Goal: Task Accomplishment & Management: Use online tool/utility

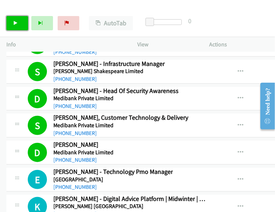
click at [14, 27] on link "Start Calls" at bounding box center [17, 23] width 22 height 14
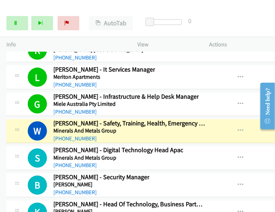
scroll to position [6118, 0]
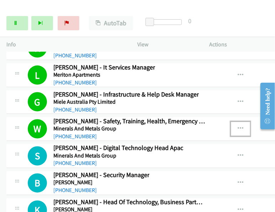
click at [235, 122] on button "button" at bounding box center [240, 129] width 19 height 14
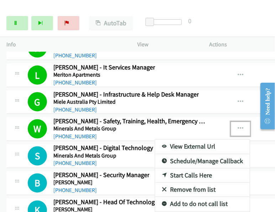
click at [171, 140] on link "View External Url" at bounding box center [202, 147] width 95 height 14
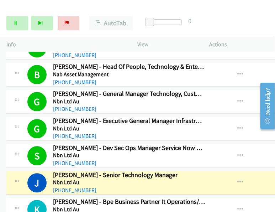
scroll to position [6304, 1]
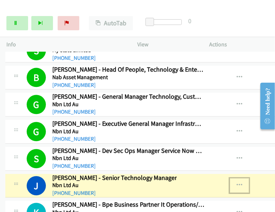
click at [237, 182] on icon "button" at bounding box center [240, 185] width 6 height 6
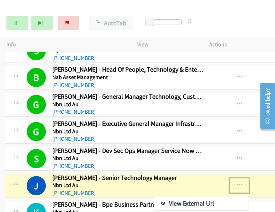
click at [190, 196] on link "View External Url" at bounding box center [201, 203] width 95 height 14
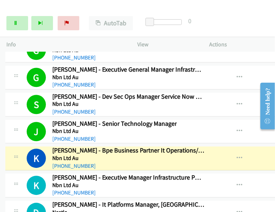
scroll to position [6359, 1]
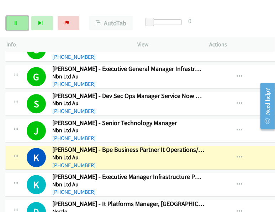
click at [18, 18] on link "Pause" at bounding box center [17, 23] width 22 height 14
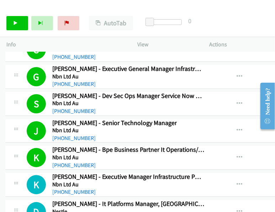
click at [201, 15] on div "Start Calls Pause Next Finish Call Completed AutoTab AutoTab 0" at bounding box center [137, 23] width 275 height 27
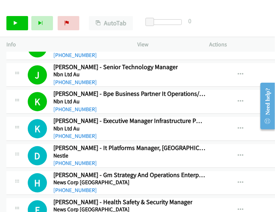
scroll to position [6415, 0]
click at [213, 18] on div "Start Calls Pause Next Finish Call Completed AutoTab AutoTab 0" at bounding box center [137, 23] width 275 height 27
click at [12, 24] on link "Start Calls" at bounding box center [17, 23] width 22 height 14
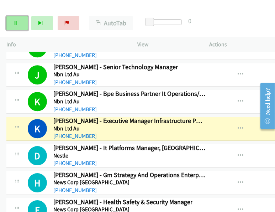
click at [20, 24] on link "Pause" at bounding box center [17, 23] width 22 height 14
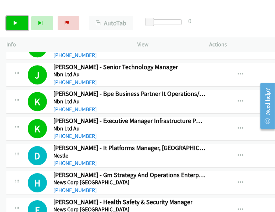
click at [21, 21] on link "Start Calls" at bounding box center [17, 23] width 22 height 14
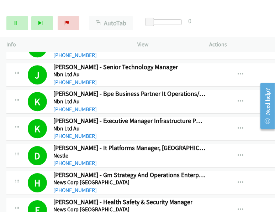
click at [203, 20] on div "Start Calls Pause Next Finish Dialing Kelvin Cadman - Technology Manager Apps A…" at bounding box center [137, 23] width 275 height 27
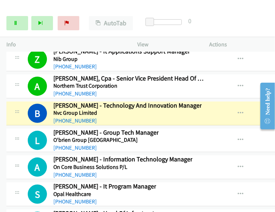
scroll to position [6647, 0]
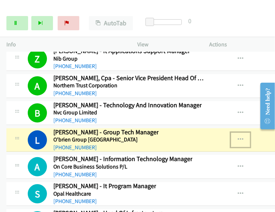
click at [238, 137] on icon "button" at bounding box center [241, 140] width 6 height 6
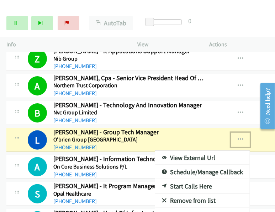
click at [192, 151] on link "View External Url" at bounding box center [202, 158] width 95 height 14
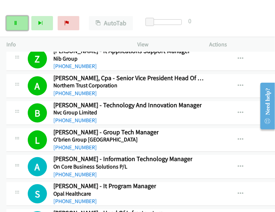
click at [19, 23] on link "Pause" at bounding box center [17, 23] width 22 height 14
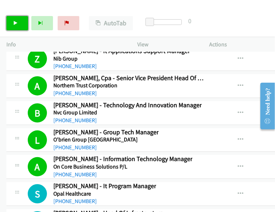
click at [19, 24] on link "Start Calls" at bounding box center [17, 23] width 22 height 14
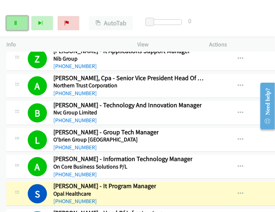
click at [20, 20] on link "Pause" at bounding box center [17, 23] width 22 height 14
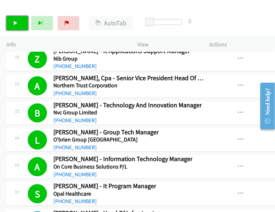
click at [19, 22] on link "Start Calls" at bounding box center [17, 23] width 22 height 14
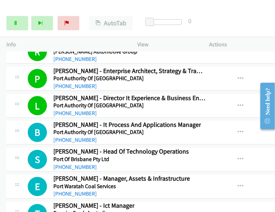
scroll to position [6963, 0]
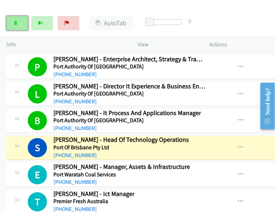
click at [16, 24] on icon at bounding box center [15, 23] width 5 height 5
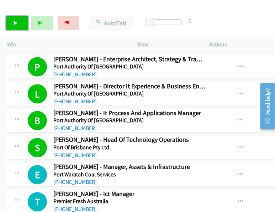
click at [15, 20] on link "Start Calls" at bounding box center [17, 23] width 22 height 14
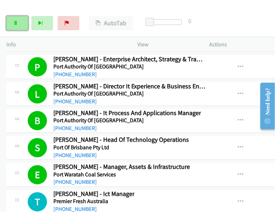
click at [20, 21] on link "Pause" at bounding box center [17, 23] width 22 height 14
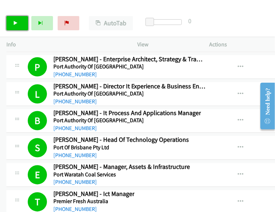
click at [17, 20] on link "Start Calls" at bounding box center [17, 23] width 22 height 14
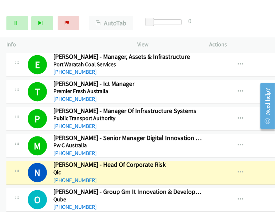
scroll to position [7097, 0]
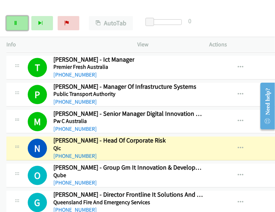
click at [17, 17] on link "Pause" at bounding box center [17, 23] width 22 height 14
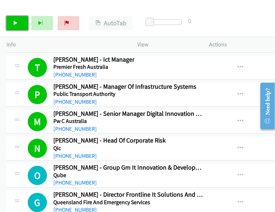
click at [21, 29] on link "Start Calls" at bounding box center [17, 23] width 22 height 14
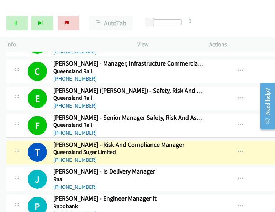
scroll to position [7353, 0]
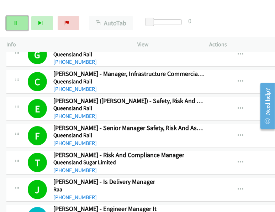
click at [15, 23] on icon at bounding box center [15, 23] width 5 height 5
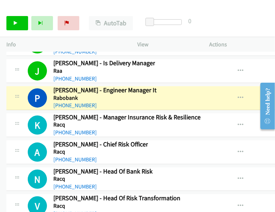
scroll to position [7473, 0]
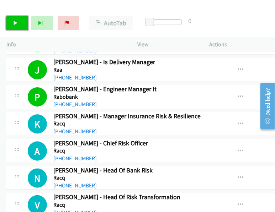
click at [16, 27] on link "Start Calls" at bounding box center [17, 23] width 22 height 14
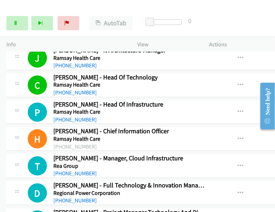
scroll to position [7678, 0]
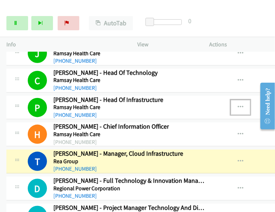
click at [238, 104] on icon "button" at bounding box center [241, 107] width 6 height 6
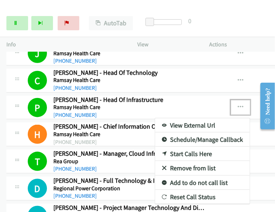
click at [233, 77] on div at bounding box center [137, 106] width 275 height 212
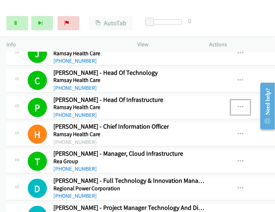
click at [238, 104] on icon "button" at bounding box center [241, 107] width 6 height 6
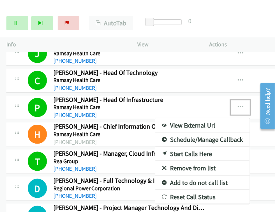
click at [190, 118] on link "View External Url" at bounding box center [202, 125] width 95 height 14
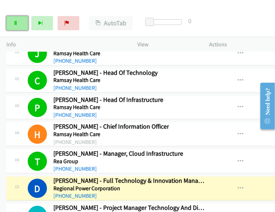
click at [21, 22] on link "Pause" at bounding box center [17, 23] width 22 height 14
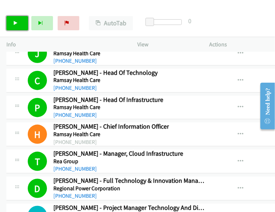
click at [19, 27] on link "Start Calls" at bounding box center [17, 23] width 22 height 14
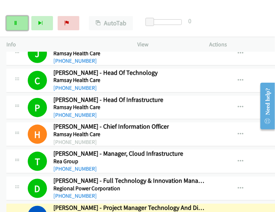
click at [19, 27] on link "Pause" at bounding box center [17, 23] width 22 height 14
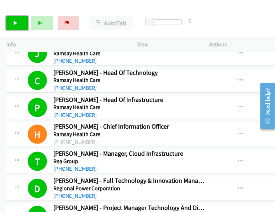
click at [21, 22] on link "Start Calls" at bounding box center [17, 23] width 22 height 14
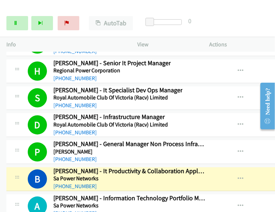
scroll to position [7851, 0]
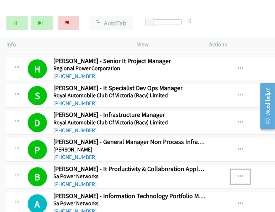
click at [238, 174] on icon "button" at bounding box center [241, 177] width 6 height 6
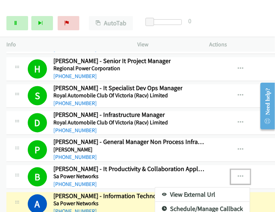
click at [197, 188] on link "View External Url" at bounding box center [202, 195] width 95 height 14
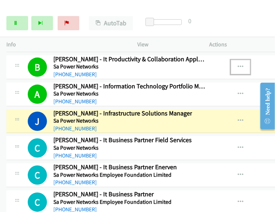
scroll to position [7964, 0]
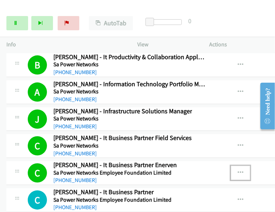
click at [238, 170] on icon "button" at bounding box center [241, 173] width 6 height 6
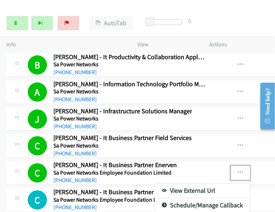
click at [186, 183] on link "View External Url" at bounding box center [202, 190] width 95 height 14
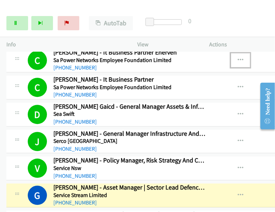
scroll to position [8087, 0]
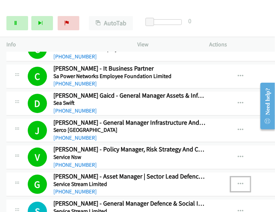
click at [231, 177] on button "button" at bounding box center [240, 184] width 19 height 14
click at [197, 195] on link "View External Url" at bounding box center [202, 202] width 95 height 14
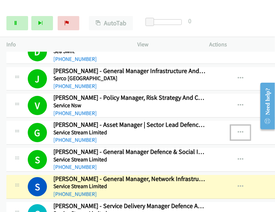
scroll to position [8191, 0]
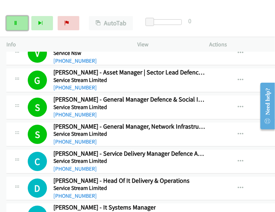
click at [20, 27] on link "Pause" at bounding box center [17, 23] width 22 height 14
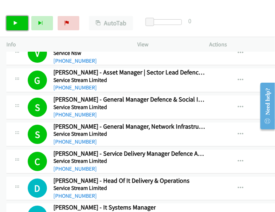
click at [24, 21] on link "Start Calls" at bounding box center [17, 23] width 22 height 14
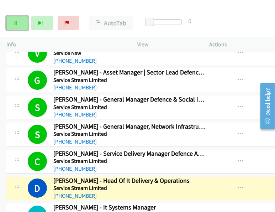
click at [20, 21] on link "Pause" at bounding box center [17, 23] width 22 height 14
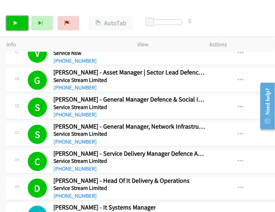
click at [21, 19] on link "Start Calls" at bounding box center [17, 23] width 22 height 14
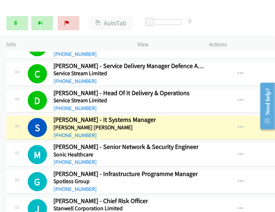
scroll to position [8279, 0]
click at [238, 125] on icon "button" at bounding box center [241, 128] width 6 height 6
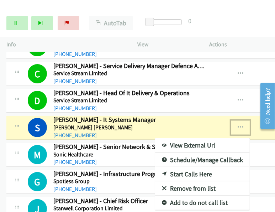
click at [199, 138] on link "View External Url" at bounding box center [202, 145] width 95 height 14
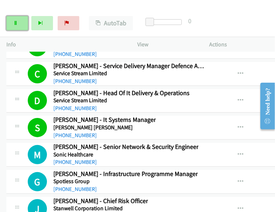
click at [20, 21] on link "Pause" at bounding box center [17, 23] width 22 height 14
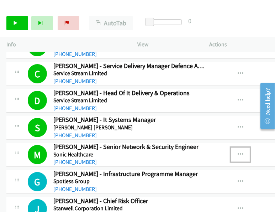
click at [238, 152] on icon "button" at bounding box center [241, 155] width 6 height 6
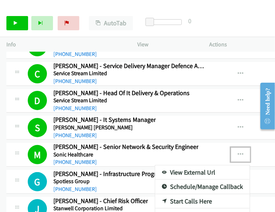
click at [202, 165] on link "View External Url" at bounding box center [202, 172] width 95 height 14
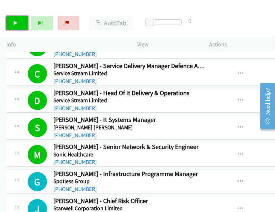
click at [19, 25] on link "Start Calls" at bounding box center [17, 23] width 22 height 14
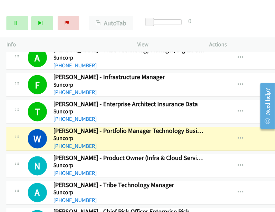
scroll to position [8623, 0]
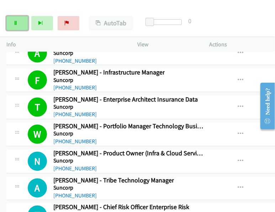
click at [19, 23] on link "Pause" at bounding box center [17, 23] width 22 height 14
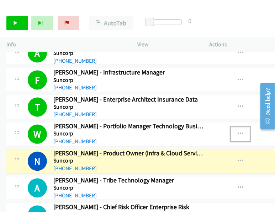
click at [238, 131] on icon "button" at bounding box center [241, 134] width 6 height 6
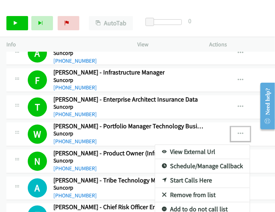
click at [11, 28] on div at bounding box center [137, 106] width 275 height 212
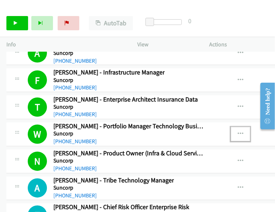
click at [238, 131] on icon "button" at bounding box center [241, 134] width 6 height 6
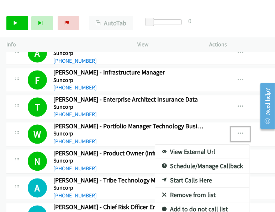
click at [233, 100] on div at bounding box center [137, 106] width 275 height 212
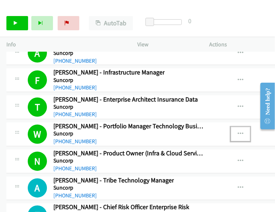
click at [238, 131] on icon "button" at bounding box center [241, 134] width 6 height 6
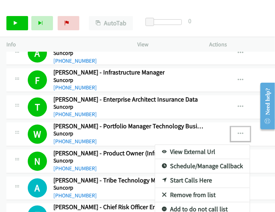
click at [198, 145] on link "View External Url" at bounding box center [202, 152] width 95 height 14
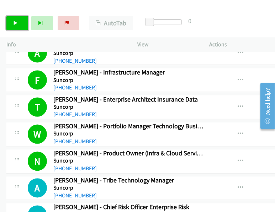
click at [15, 26] on link "Start Calls" at bounding box center [17, 23] width 22 height 14
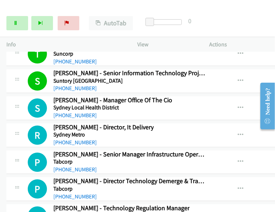
scroll to position [8787, 0]
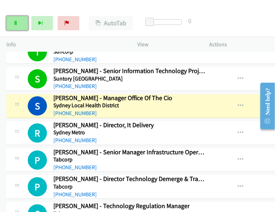
click at [21, 18] on link "Pause" at bounding box center [17, 23] width 22 height 14
click at [231, 99] on button "button" at bounding box center [240, 106] width 19 height 14
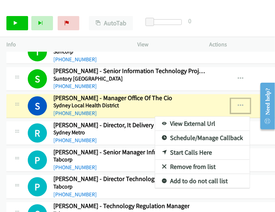
click at [196, 116] on link "View External Url" at bounding box center [202, 123] width 95 height 14
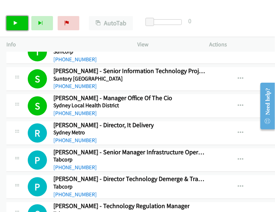
click at [10, 21] on link "Start Calls" at bounding box center [17, 23] width 22 height 14
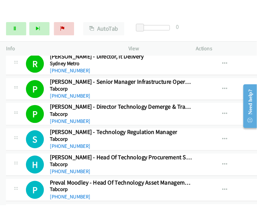
scroll to position [8859, 0]
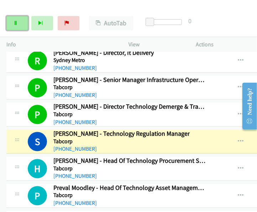
click at [17, 22] on icon at bounding box center [15, 23] width 5 height 5
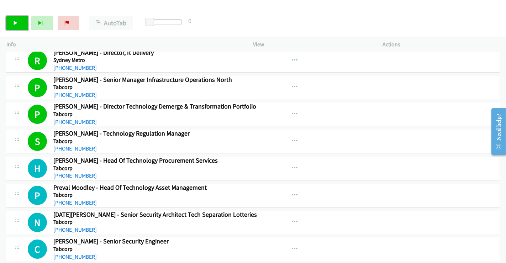
click at [20, 28] on link "Start Calls" at bounding box center [17, 23] width 22 height 14
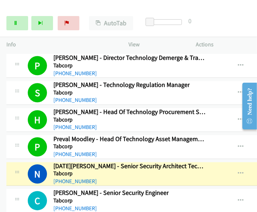
scroll to position [8908, 0]
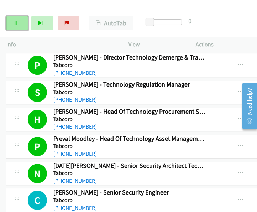
click at [19, 25] on link "Pause" at bounding box center [17, 23] width 22 height 14
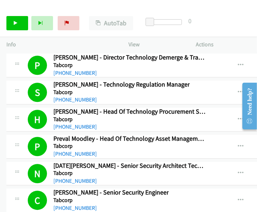
click at [190, 31] on div "Start Calls Pause Next Finish Call Completed AutoTab AutoTab 0" at bounding box center [128, 23] width 257 height 27
click at [21, 23] on link "Start Calls" at bounding box center [17, 23] width 22 height 14
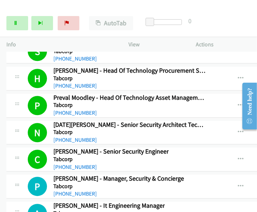
scroll to position [8950, 0]
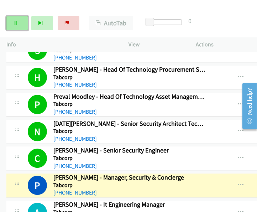
click at [21, 23] on link "Pause" at bounding box center [17, 23] width 22 height 14
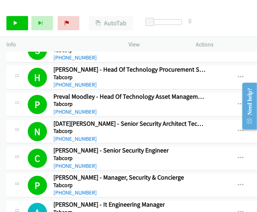
click at [186, 6] on div at bounding box center [125, 13] width 251 height 27
click at [19, 23] on link "Start Calls" at bounding box center [17, 23] width 22 height 14
click at [12, 21] on link "Pause" at bounding box center [17, 23] width 22 height 14
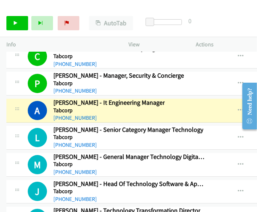
scroll to position [9056, 0]
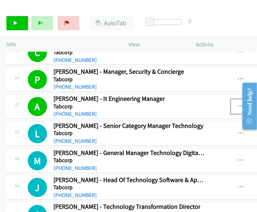
click at [238, 104] on icon "button" at bounding box center [241, 107] width 6 height 6
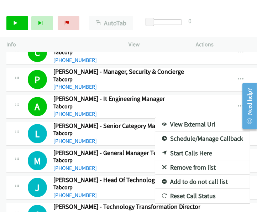
click at [187, 69] on div at bounding box center [128, 106] width 257 height 212
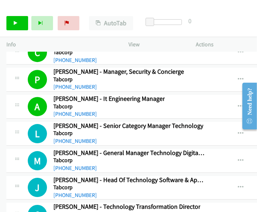
click at [238, 104] on icon "button" at bounding box center [241, 107] width 6 height 6
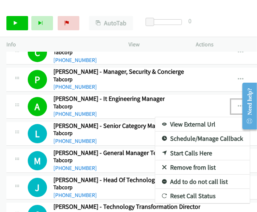
click at [204, 117] on link "View External Url" at bounding box center [202, 124] width 95 height 14
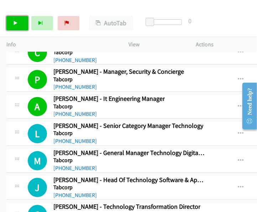
click at [16, 24] on icon at bounding box center [15, 23] width 5 height 5
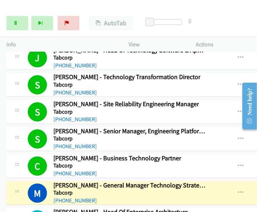
scroll to position [9185, 0]
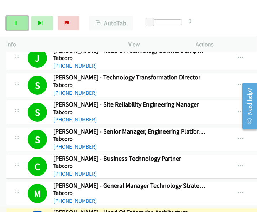
click at [16, 21] on icon at bounding box center [15, 23] width 5 height 5
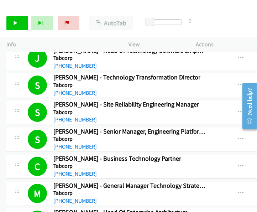
click at [205, 30] on div "Start Calls Pause Next Finish Call Completed AutoTab AutoTab 0" at bounding box center [128, 23] width 257 height 27
click at [14, 24] on icon at bounding box center [15, 23] width 5 height 5
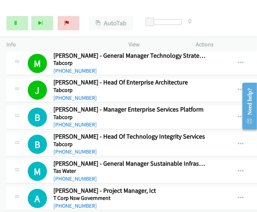
scroll to position [9304, 0]
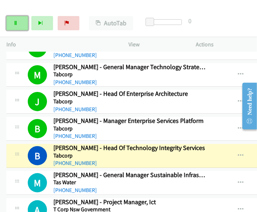
click at [20, 24] on link "Pause" at bounding box center [17, 23] width 22 height 14
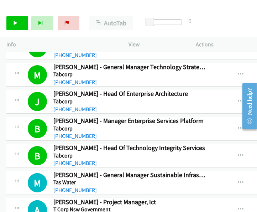
click at [164, 10] on div "Start Calls Pause Next Finish Call Completed AutoTab AutoTab 0" at bounding box center [128, 23] width 257 height 27
click at [24, 21] on link "Start Calls" at bounding box center [17, 23] width 22 height 14
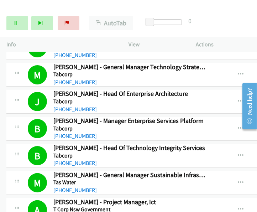
click at [186, 11] on div "Start Calls Pause Next Finish Dialing Christopher Brettle - Manager, Informatio…" at bounding box center [128, 23] width 257 height 27
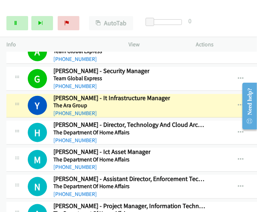
scroll to position [9568, 0]
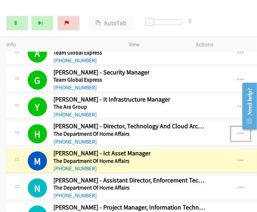
click at [238, 131] on icon "button" at bounding box center [241, 134] width 6 height 6
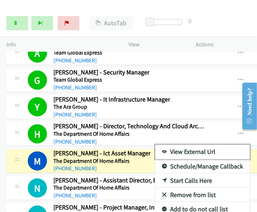
drag, startPoint x: 189, startPoint y: 113, endPoint x: 183, endPoint y: 114, distance: 6.4
click at [183, 145] on link "View External Url" at bounding box center [202, 152] width 95 height 14
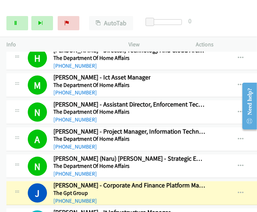
scroll to position [9645, 0]
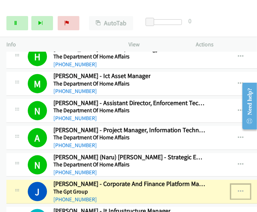
click at [235, 184] on button "button" at bounding box center [240, 191] width 19 height 14
click at [186, 202] on link "View External Url" at bounding box center [202, 209] width 95 height 14
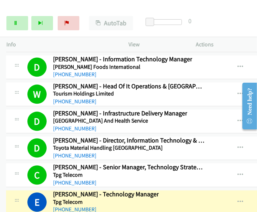
scroll to position [9976, 0]
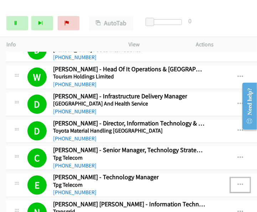
click at [237, 182] on icon "button" at bounding box center [240, 185] width 6 height 6
click at [192, 195] on link "View External Url" at bounding box center [202, 202] width 95 height 14
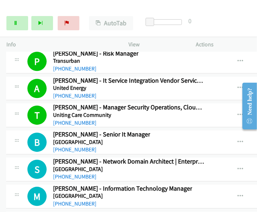
scroll to position [10154, 0]
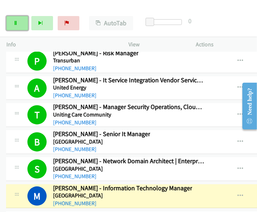
click at [11, 23] on link "Pause" at bounding box center [17, 23] width 22 height 14
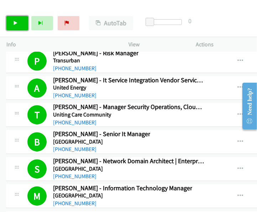
click at [15, 19] on link "Start Calls" at bounding box center [17, 23] width 22 height 14
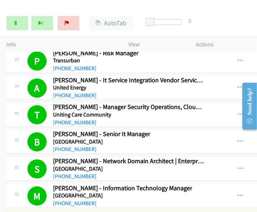
click at [163, 7] on div at bounding box center [125, 13] width 251 height 27
click at [20, 25] on link "Pause" at bounding box center [17, 23] width 22 height 14
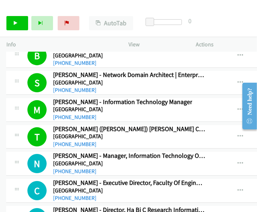
scroll to position [10239, 0]
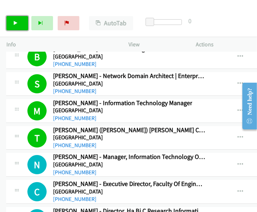
click at [12, 20] on link "Start Calls" at bounding box center [17, 23] width 22 height 14
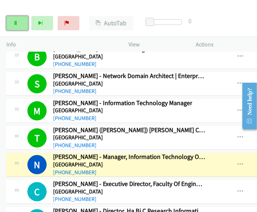
click at [16, 21] on icon at bounding box center [15, 23] width 5 height 5
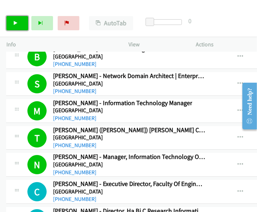
click at [19, 20] on link "Start Calls" at bounding box center [17, 23] width 22 height 14
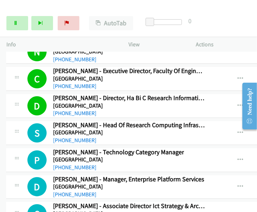
scroll to position [10354, 0]
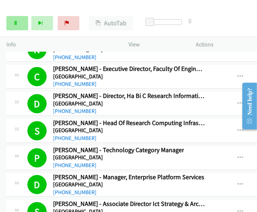
click at [19, 21] on link "Pause" at bounding box center [17, 23] width 22 height 14
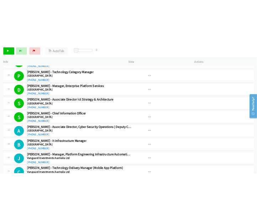
scroll to position [10439, 0]
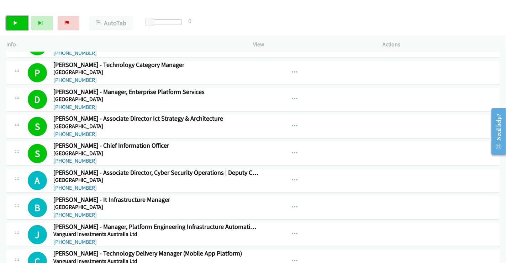
click at [19, 27] on link "Start Calls" at bounding box center [17, 23] width 22 height 14
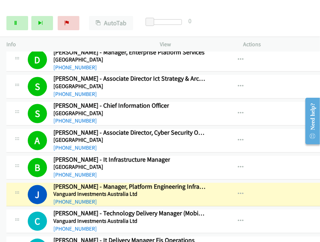
scroll to position [10558, 0]
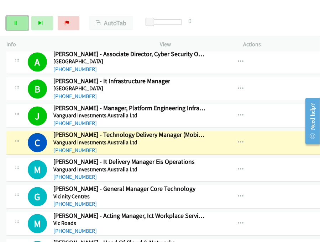
click at [22, 26] on link "Pause" at bounding box center [17, 23] width 22 height 14
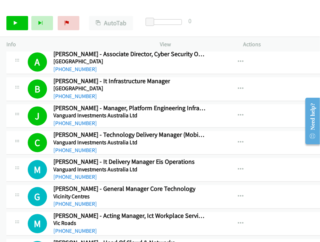
click at [236, 21] on div "Start Calls Pause Next Finish Call Completed AutoTab AutoTab 0" at bounding box center [160, 23] width 320 height 27
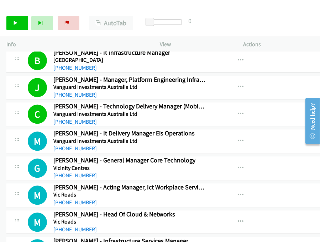
scroll to position [10605, 0]
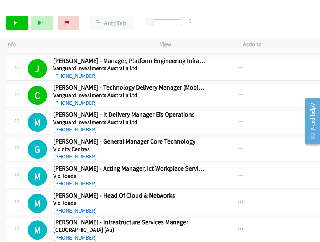
click at [242, 26] on div "Start Calls Pause Next Finish Call Completed AutoTab AutoTab 0" at bounding box center [160, 23] width 320 height 27
click at [20, 23] on link "Start Calls" at bounding box center [17, 23] width 22 height 14
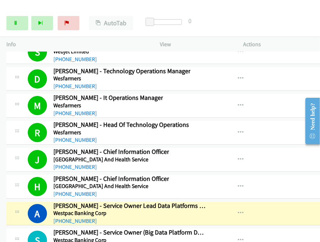
scroll to position [11027, 0]
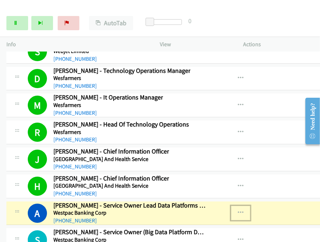
click at [238, 210] on icon "button" at bounding box center [241, 213] width 6 height 6
click at [198, 224] on link "View External Url" at bounding box center [202, 231] width 95 height 14
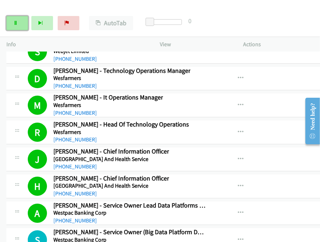
click at [19, 19] on link "Pause" at bounding box center [17, 23] width 22 height 14
